Goal: Transaction & Acquisition: Purchase product/service

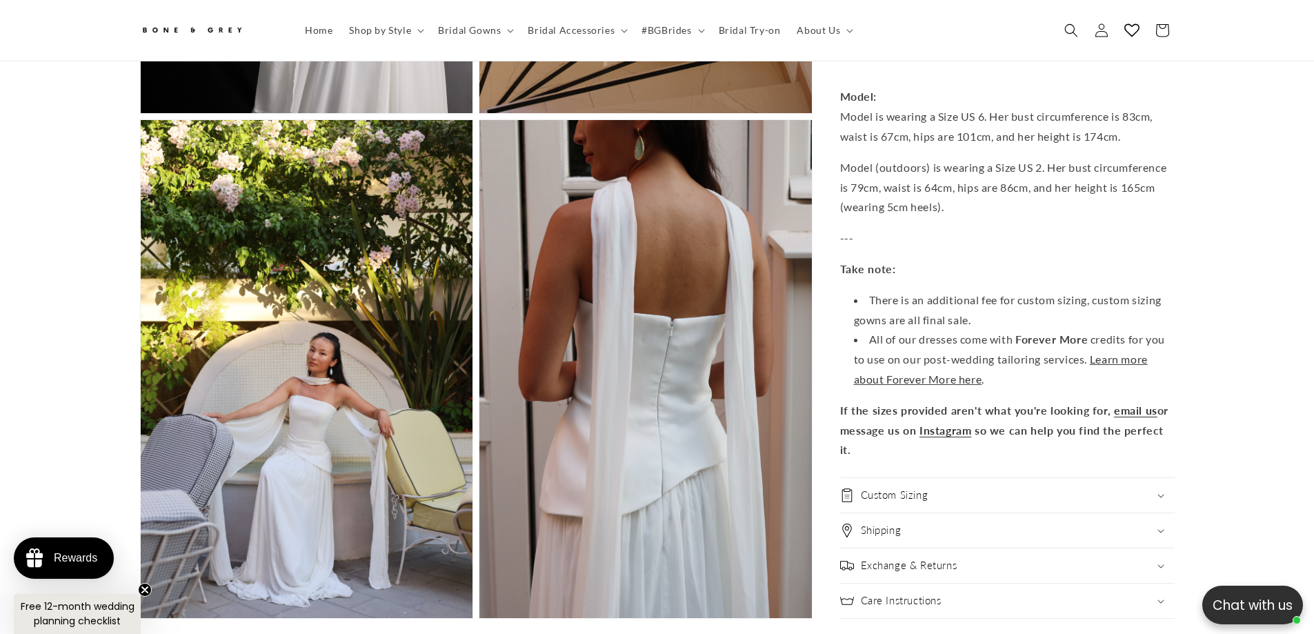
scroll to position [0, 379]
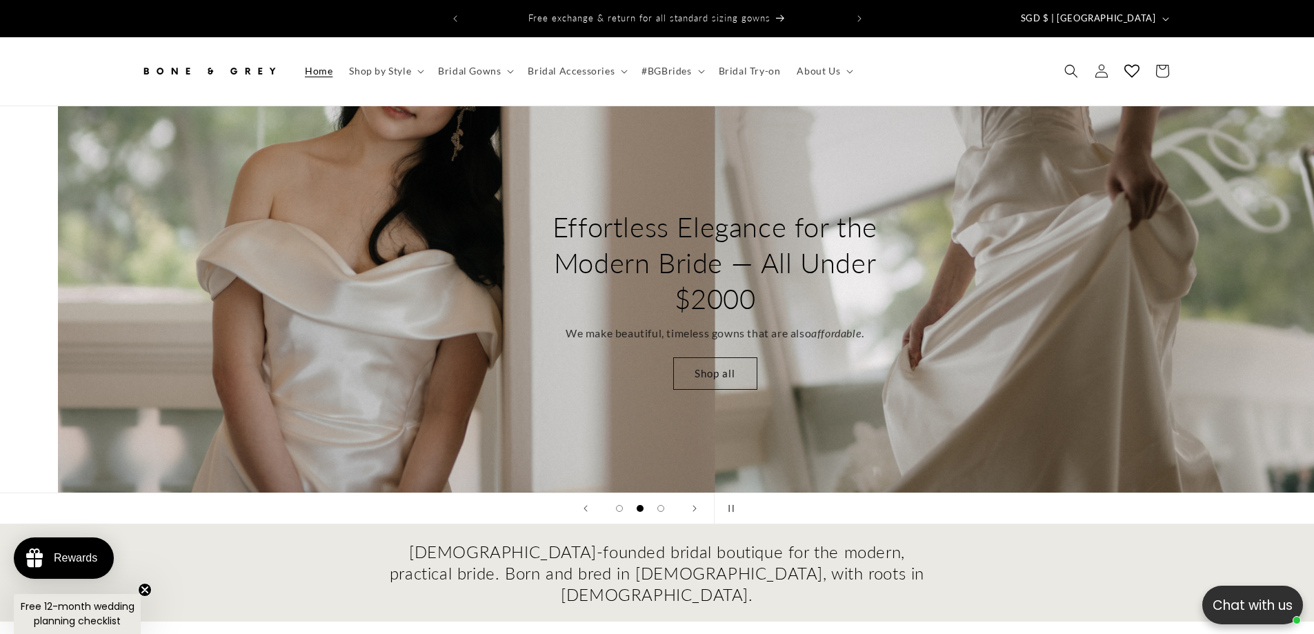
scroll to position [0, 1314]
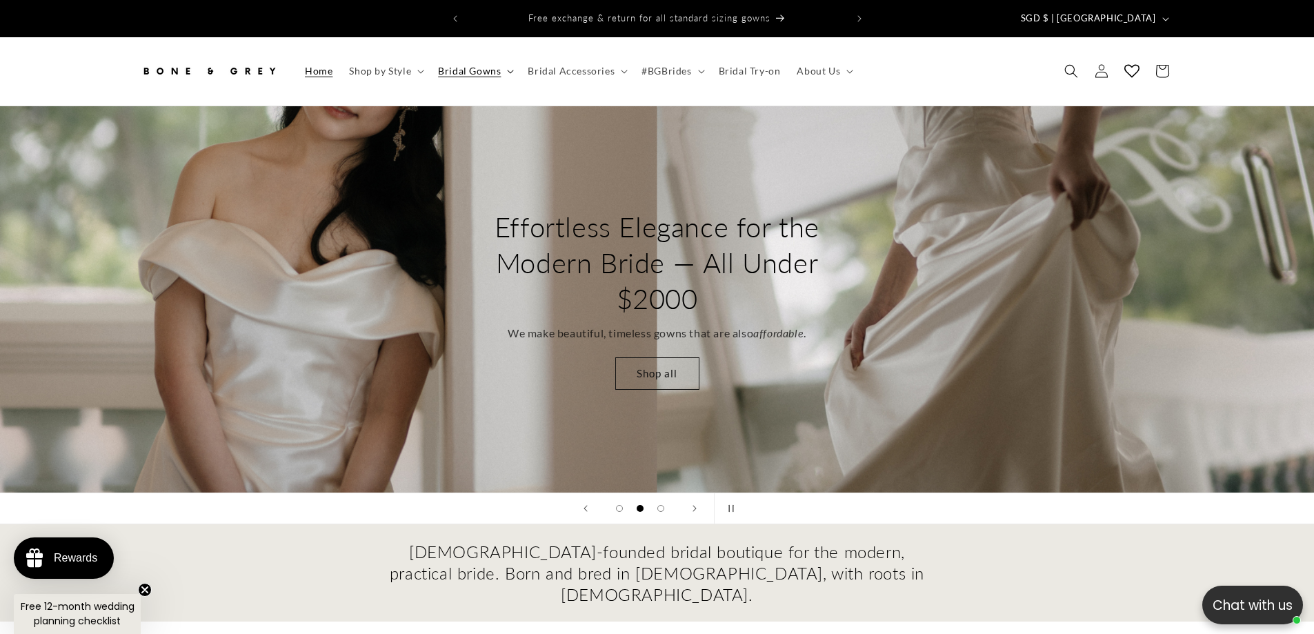
click at [498, 65] on span "Bridal Gowns" at bounding box center [469, 71] width 63 height 12
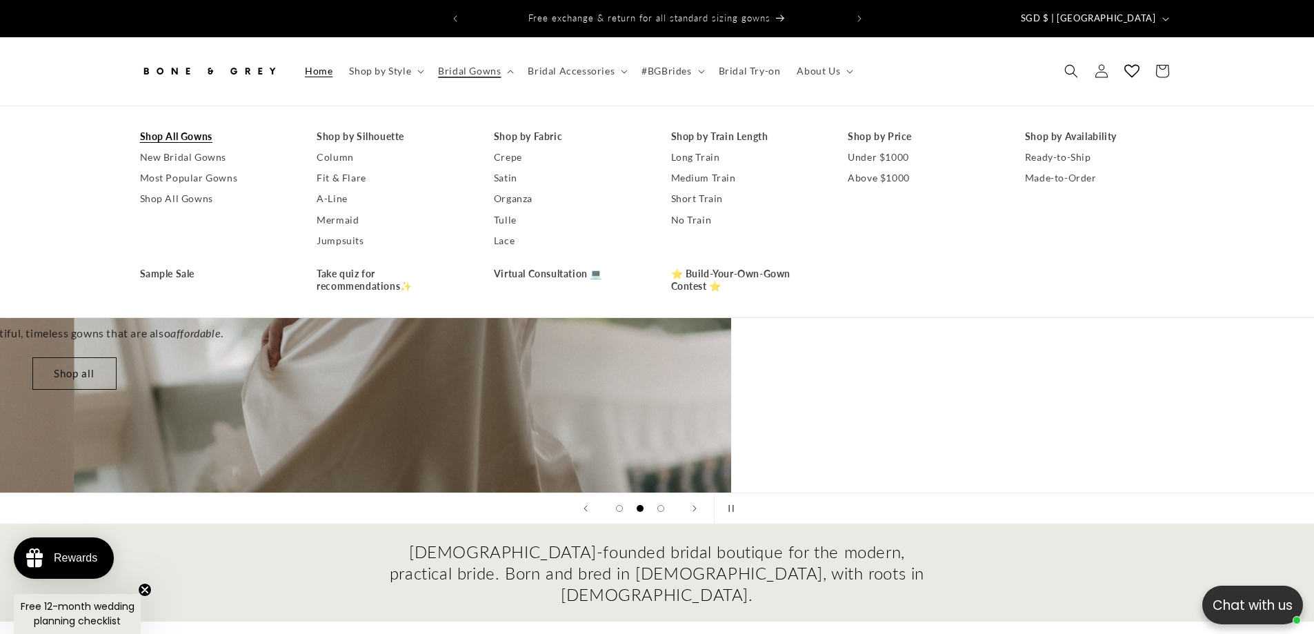
click at [203, 126] on link "Shop All Gowns" at bounding box center [215, 136] width 150 height 21
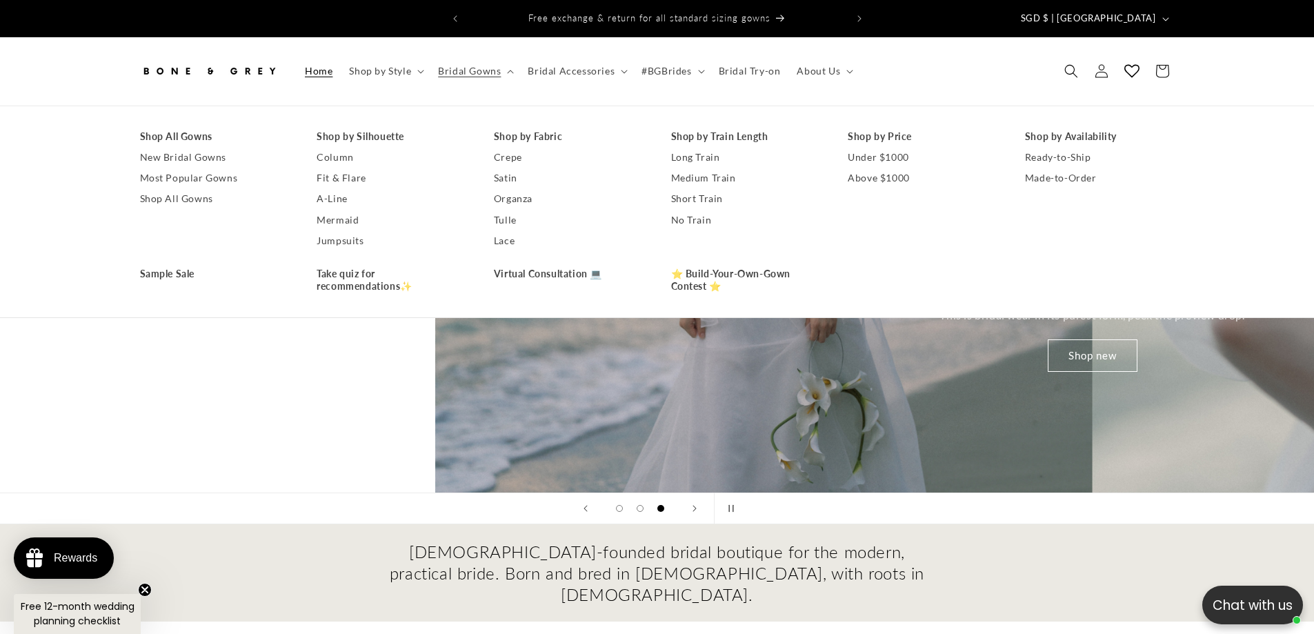
scroll to position [0, 2498]
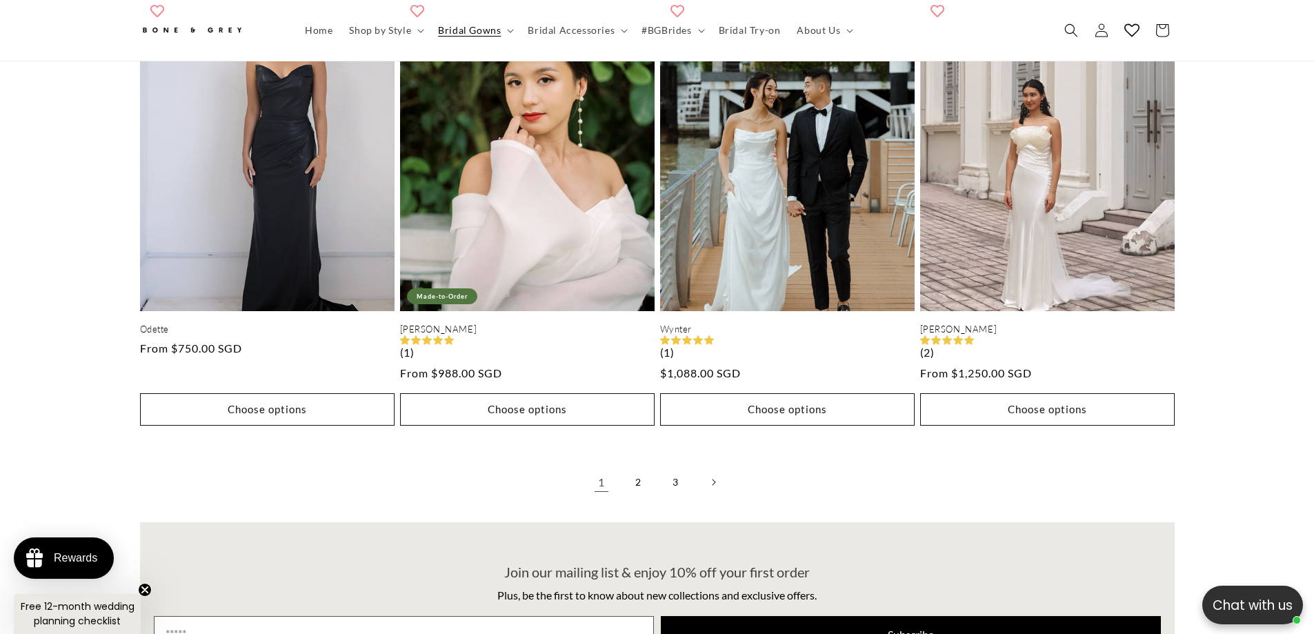
scroll to position [3649, 0]
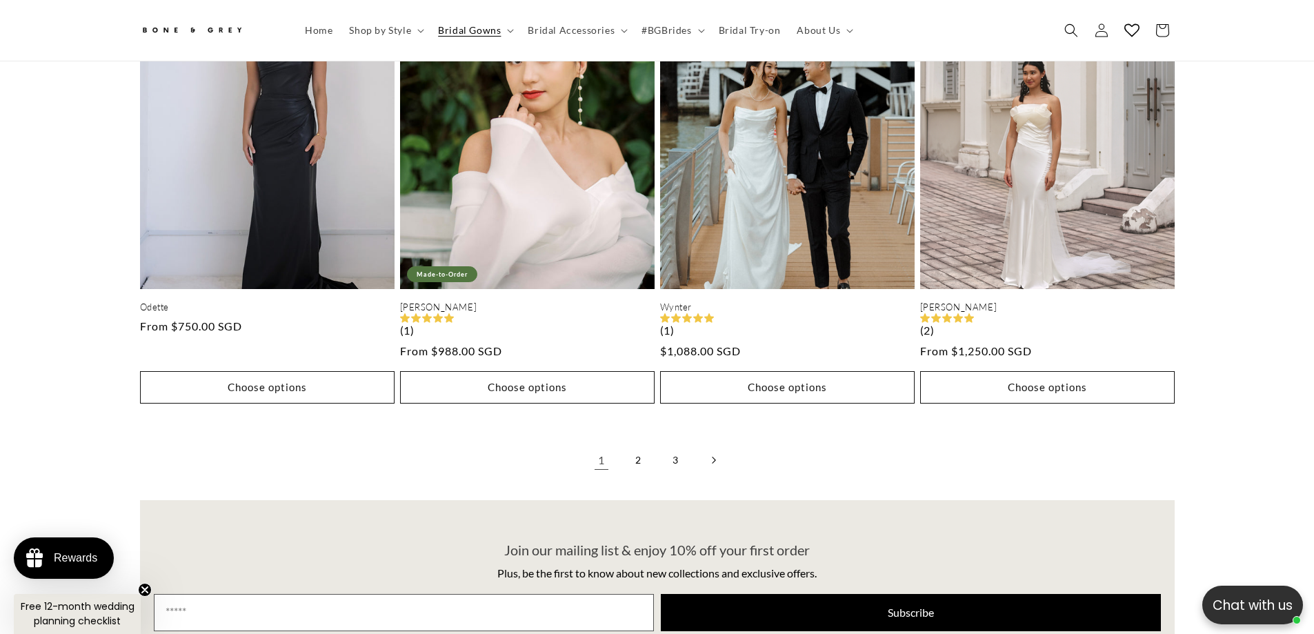
click at [721, 448] on link "Next page" at bounding box center [713, 460] width 30 height 30
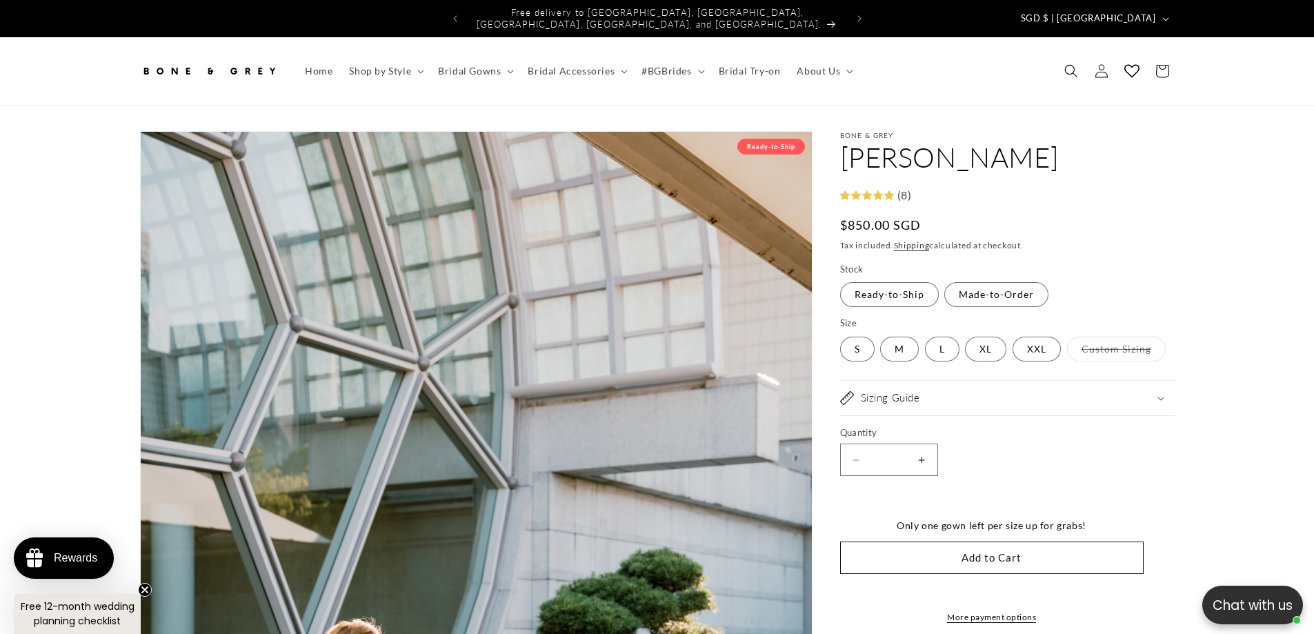
select select "**********"
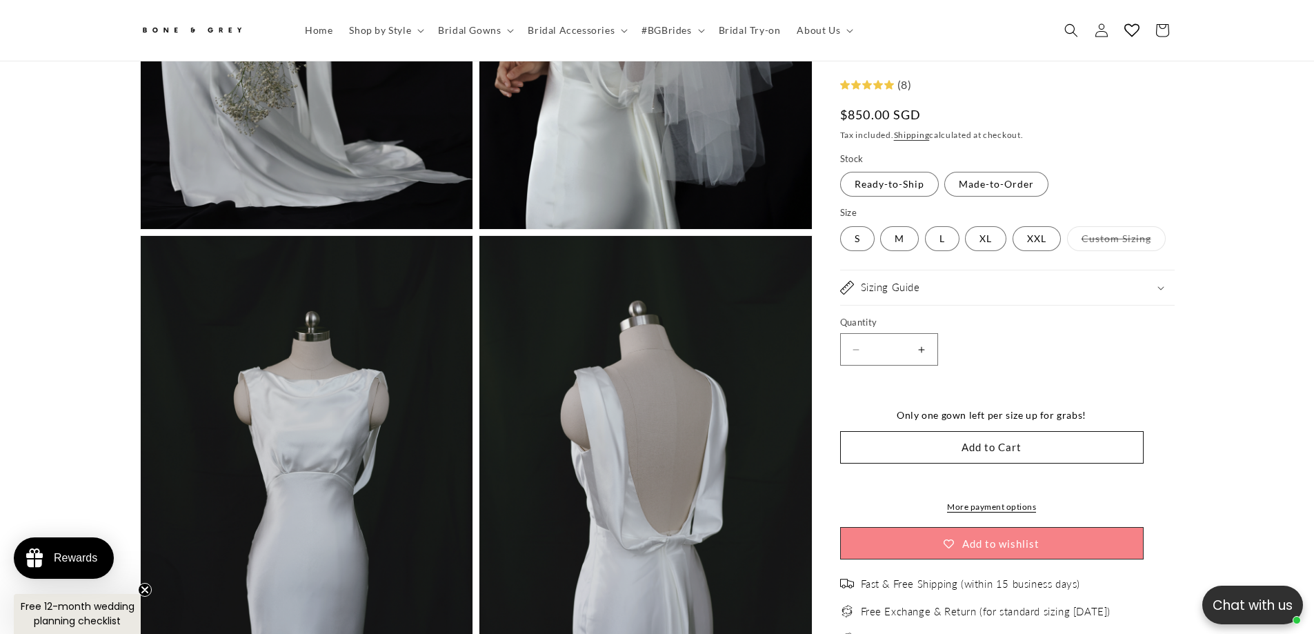
scroll to position [0, 379]
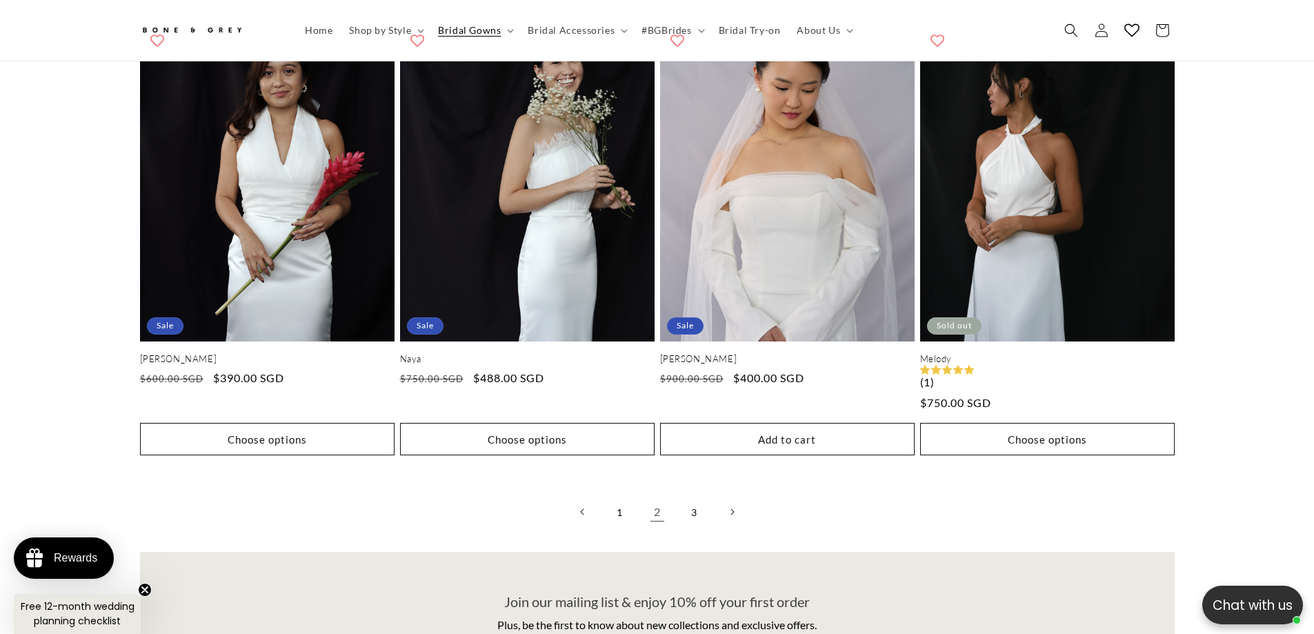
scroll to position [3580, 0]
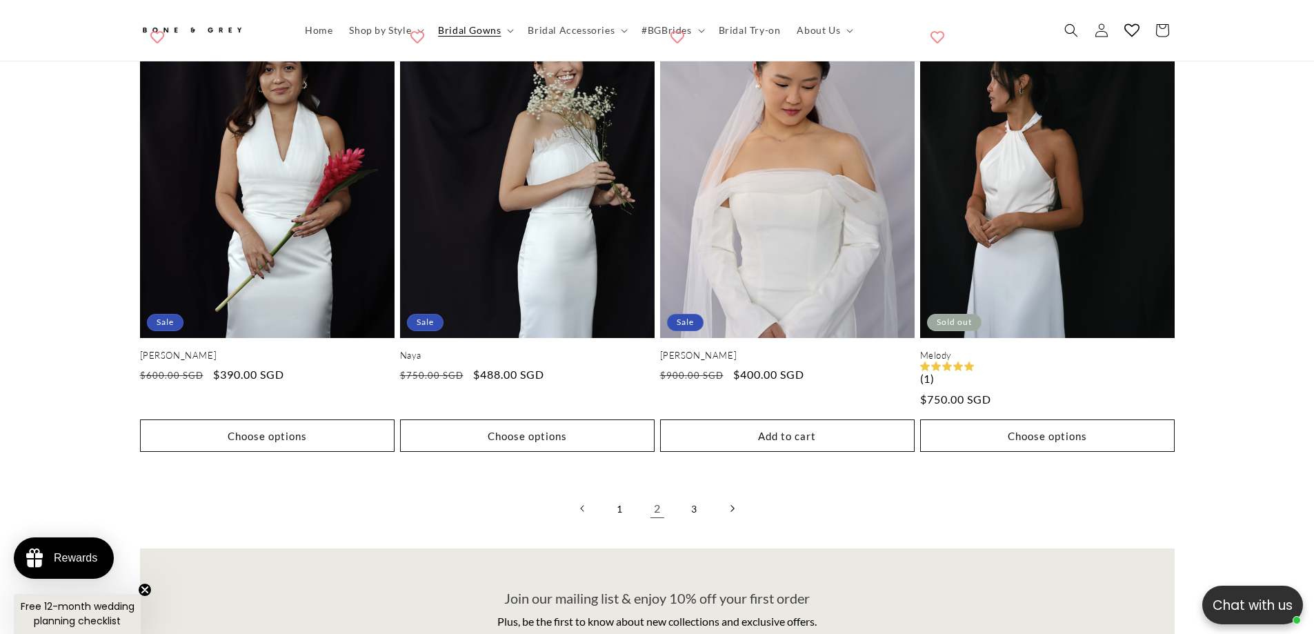
click at [734, 505] on icon "Next page" at bounding box center [732, 509] width 4 height 8
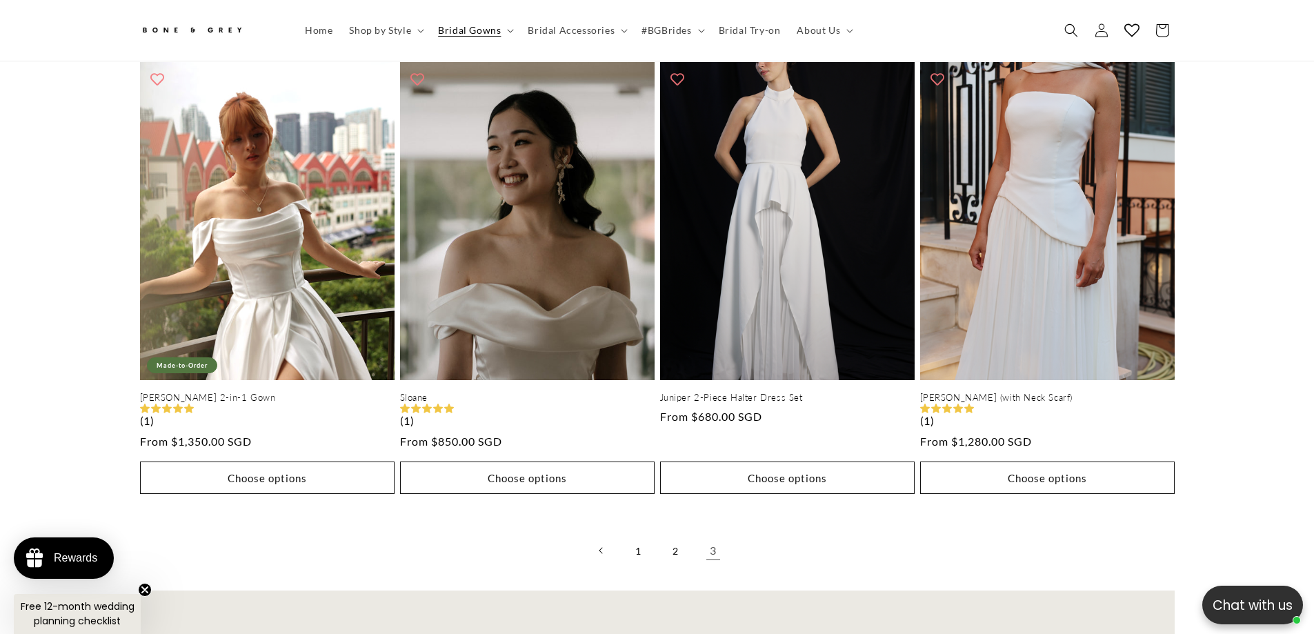
scroll to position [3097, 0]
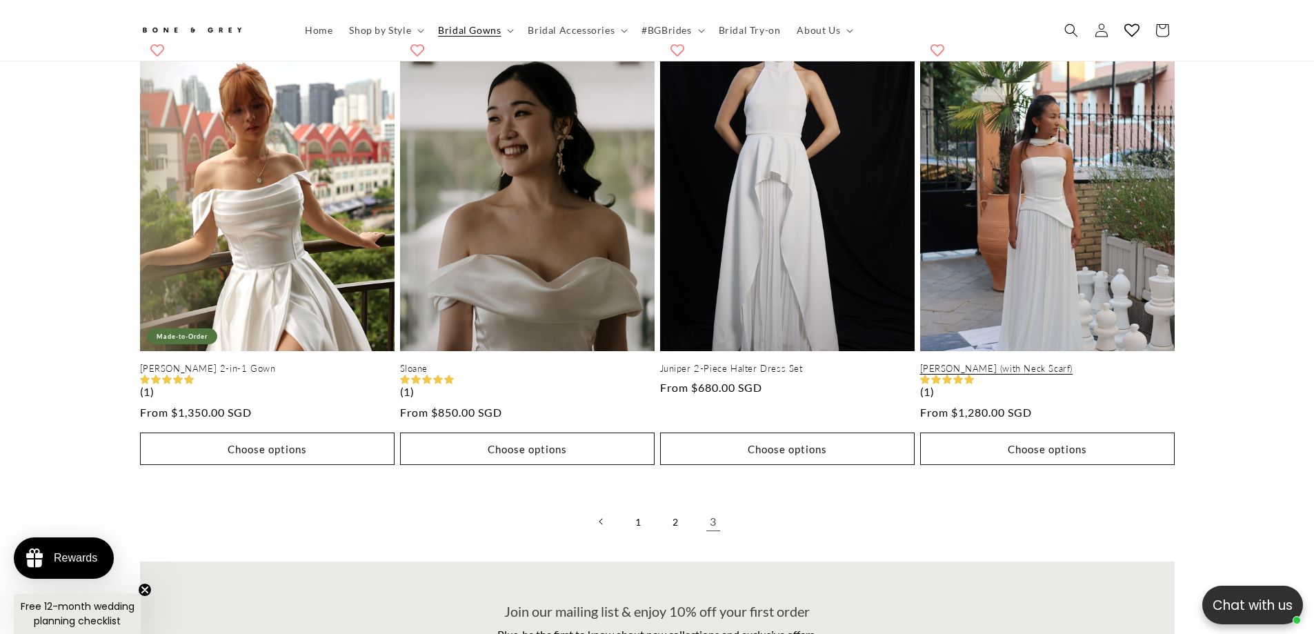
click at [1058, 363] on link "[PERSON_NAME] (with Neck Scarf)" at bounding box center [1047, 369] width 255 height 12
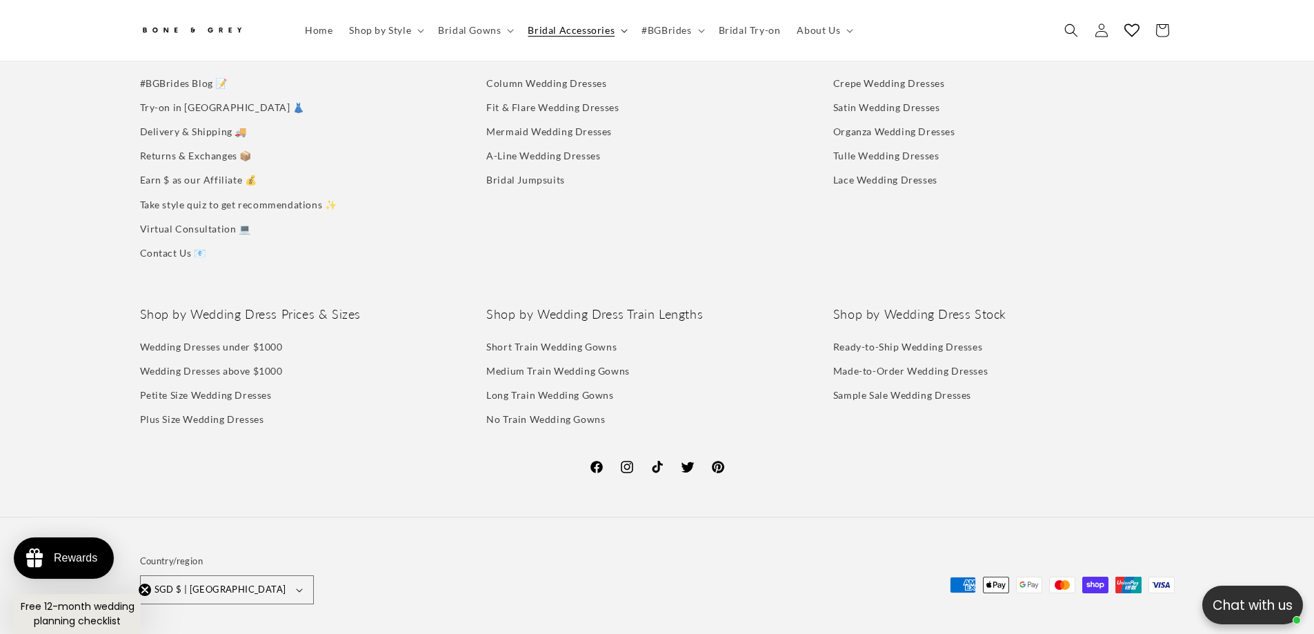
click at [618, 26] on summary "Bridal Accessories" at bounding box center [576, 30] width 114 height 29
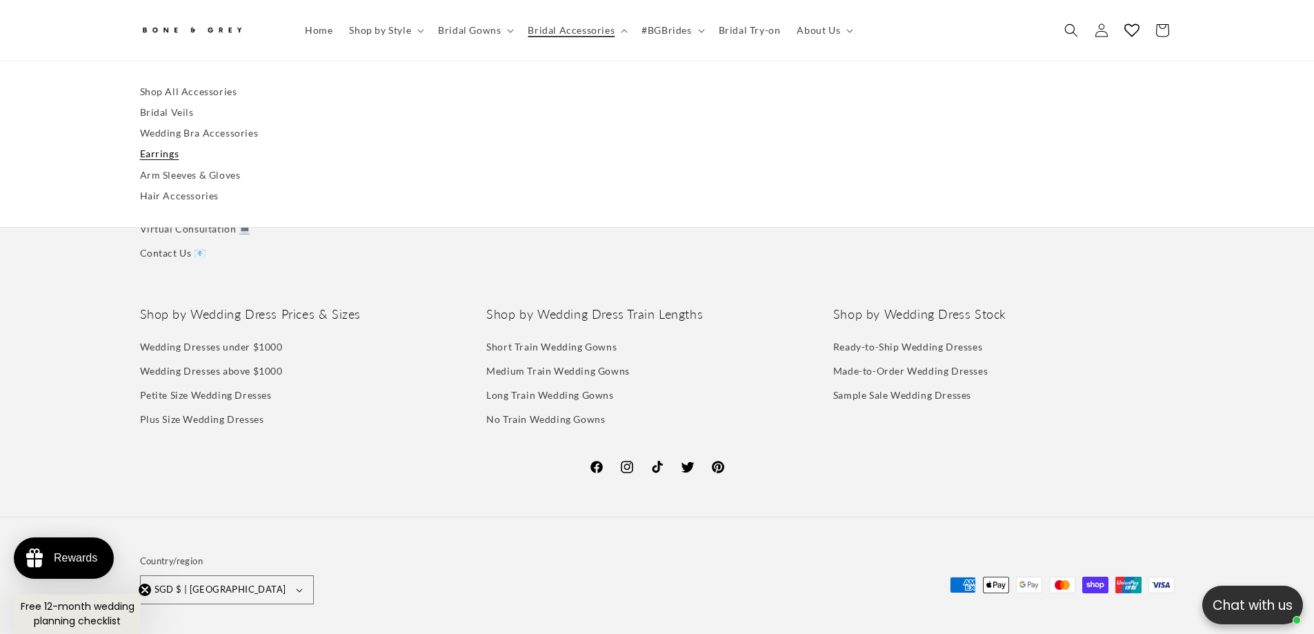
click at [172, 155] on link "Earrings" at bounding box center [657, 154] width 1035 height 21
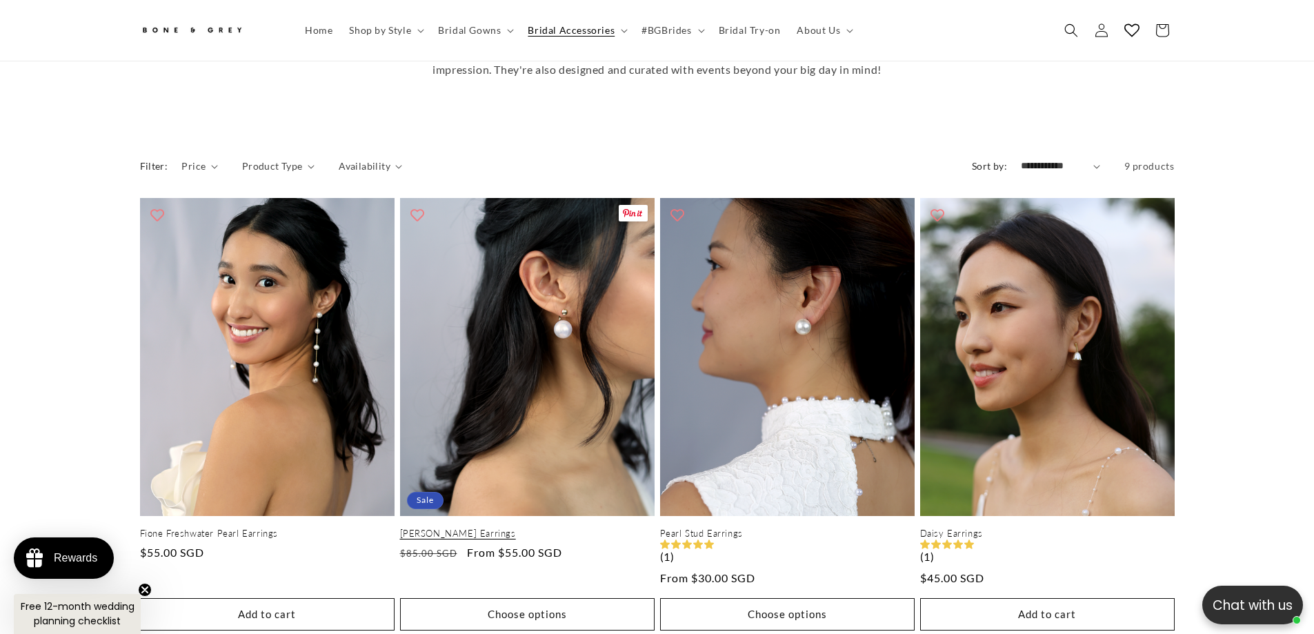
scroll to position [0, 379]
